Goal: Task Accomplishment & Management: Use online tool/utility

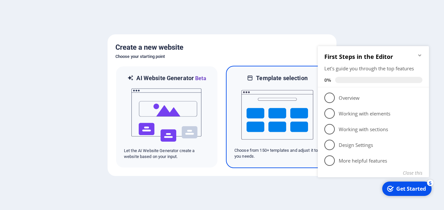
click at [272, 116] on img at bounding box center [277, 114] width 72 height 65
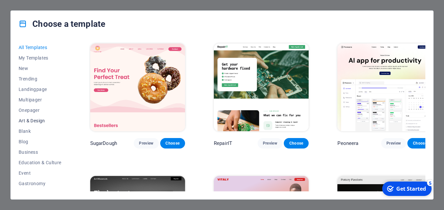
click at [34, 121] on span "Art & Design" at bounding box center [40, 120] width 43 height 5
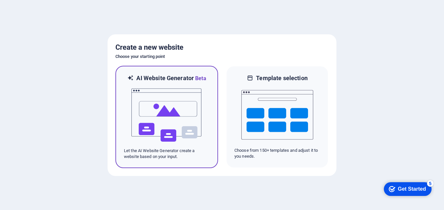
click at [174, 115] on img at bounding box center [167, 114] width 72 height 65
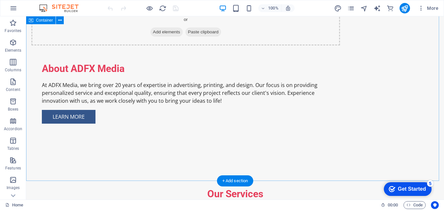
scroll to position [523, 0]
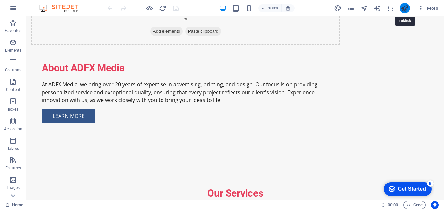
click at [408, 7] on icon "publish" at bounding box center [405, 9] width 8 height 8
